Goal: Task Accomplishment & Management: Manage account settings

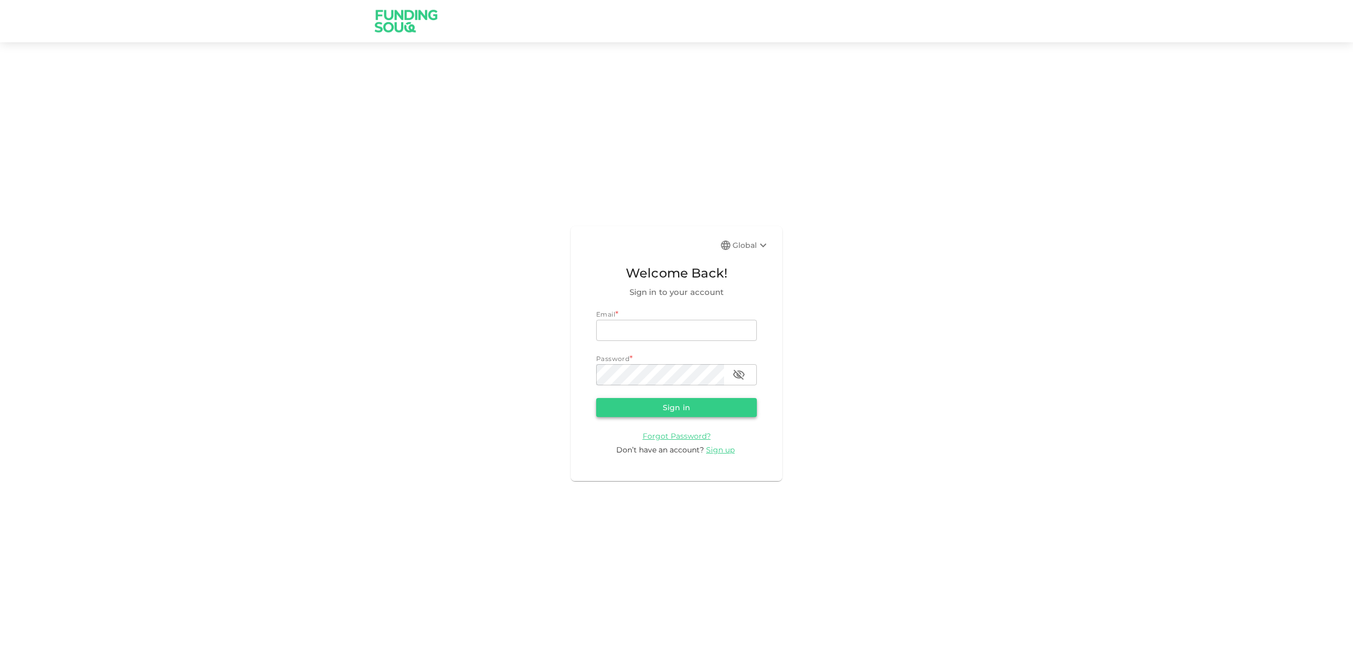
type input "hamadgeo@gmail.com"
click at [671, 406] on button "Sign in" at bounding box center [676, 407] width 161 height 19
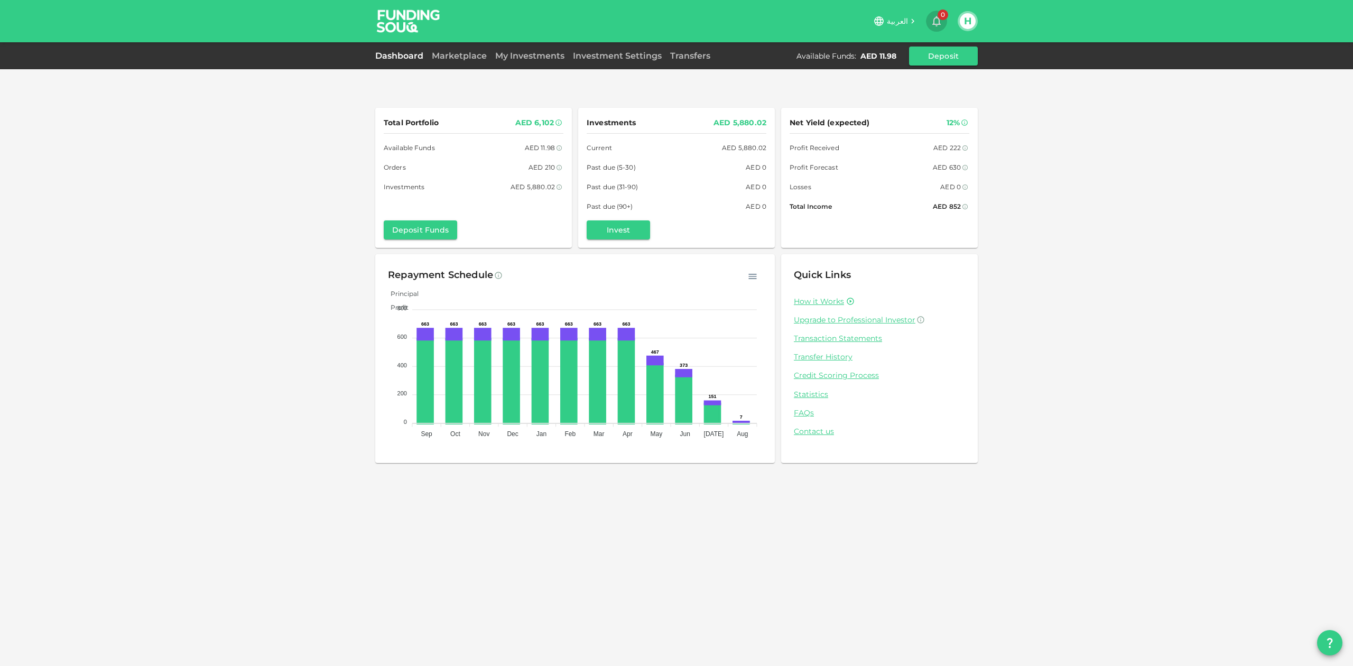
click at [938, 24] on icon "button" at bounding box center [936, 21] width 8 height 11
